Goal: Find specific page/section

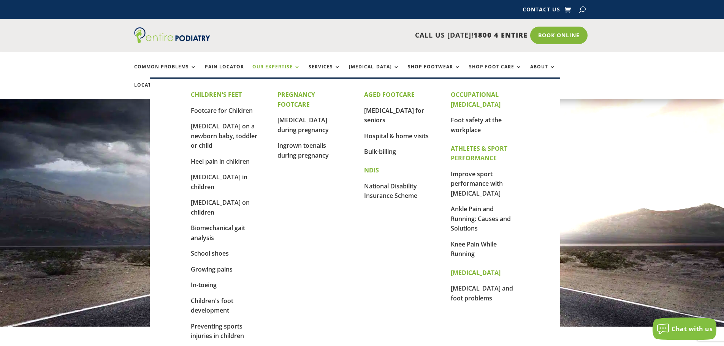
click at [295, 67] on link "Our Expertise" at bounding box center [276, 72] width 48 height 16
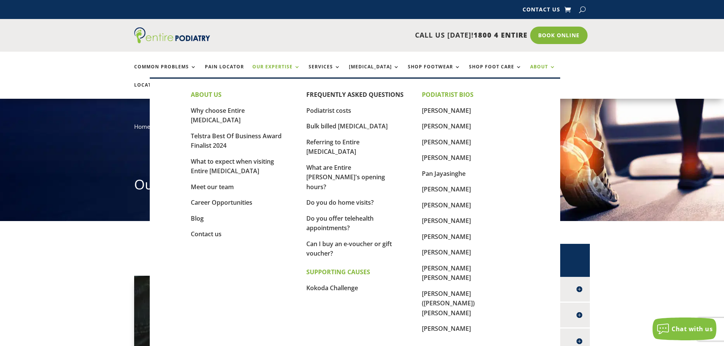
click at [531, 68] on link "About" at bounding box center [542, 72] width 25 height 16
click at [448, 111] on link "[PERSON_NAME]" at bounding box center [446, 110] width 49 height 8
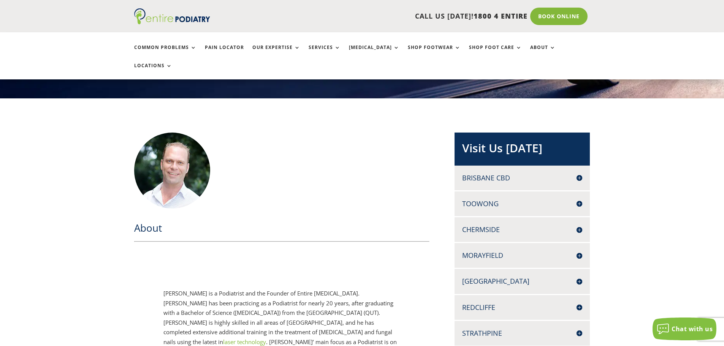
scroll to position [122, 0]
